Goal: Find specific page/section: Find specific page/section

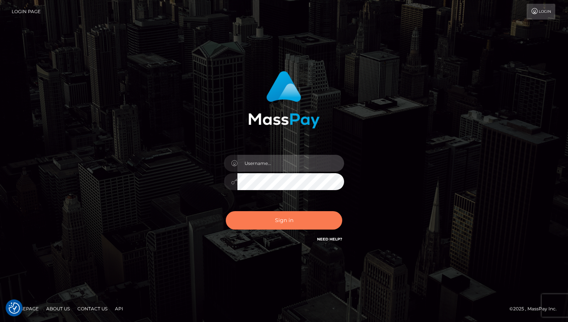
type input "[PERSON_NAME]"
click at [273, 219] on button "Sign in" at bounding box center [284, 220] width 117 height 18
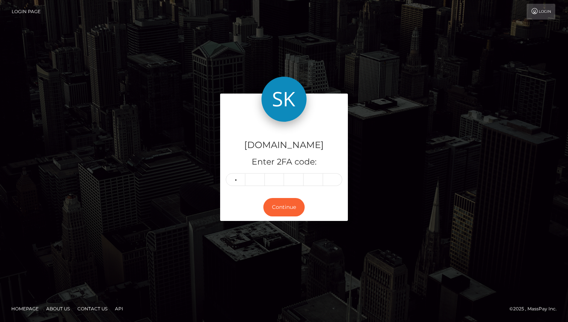
type input "7"
type input "9"
type input "2"
type input "5"
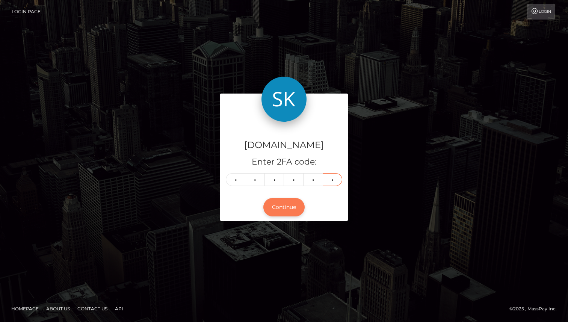
type input "5"
click at [296, 212] on button "Continue" at bounding box center [284, 207] width 41 height 18
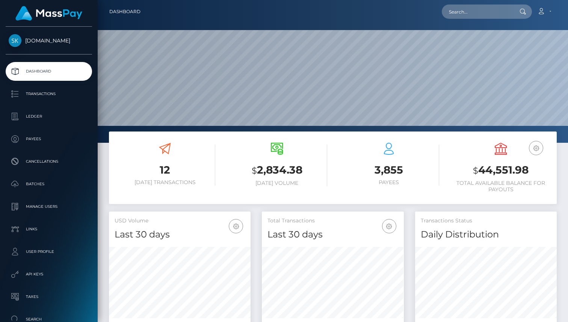
scroll to position [133, 142]
click at [47, 140] on p "Payees" at bounding box center [49, 138] width 80 height 11
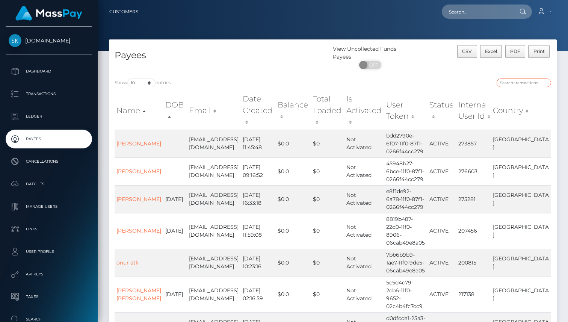
click at [532, 81] on input "search" at bounding box center [524, 83] width 55 height 9
paste input "[PERSON_NAME] [PERSON_NAME]"
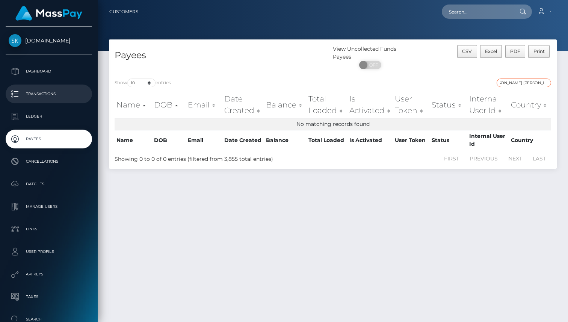
type input "[PERSON_NAME] [PERSON_NAME]"
click at [57, 89] on p "Transactions" at bounding box center [49, 93] width 80 height 11
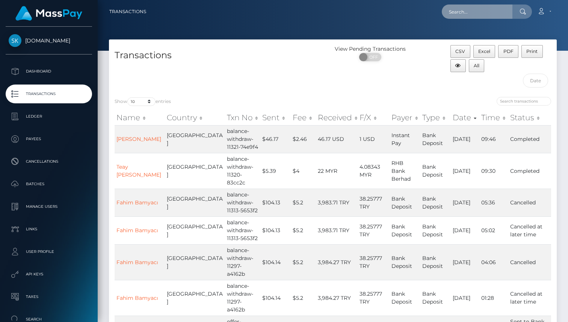
click at [476, 12] on input "text" at bounding box center [477, 12] width 71 height 14
paste input "ALEX LLOYD GONZALEZ"
click at [480, 11] on input "ALEX LLOYD GONZALEZ" at bounding box center [477, 12] width 71 height 14
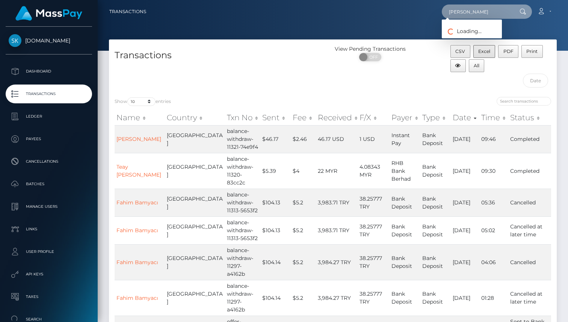
scroll to position [0, 0]
type input "ALEX GONZALEZ"
click at [482, 39] on link "Alex Gonzalez" at bounding box center [472, 39] width 60 height 14
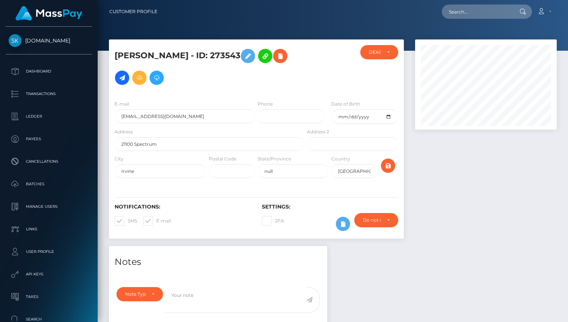
drag, startPoint x: 227, startPoint y: 55, endPoint x: 116, endPoint y: 56, distance: 111.3
click at [116, 56] on h5 "Alex Gonzalez - ID: 273543" at bounding box center [207, 67] width 185 height 44
copy h5 "Alex Gonzalez - ID: 273543"
click at [211, 69] on h5 "Alex Gonzalez - ID: 273543" at bounding box center [207, 67] width 185 height 44
drag, startPoint x: 226, startPoint y: 56, endPoint x: 183, endPoint y: 55, distance: 42.5
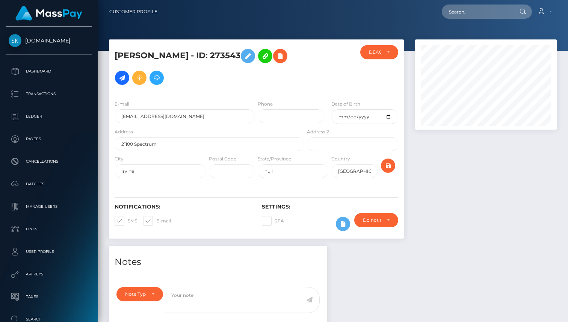
click at [183, 55] on h5 "Alex Gonzalez - ID: 273543" at bounding box center [207, 67] width 185 height 44
copy h5 "ID: 273543"
